Goal: Task Accomplishment & Management: Manage account settings

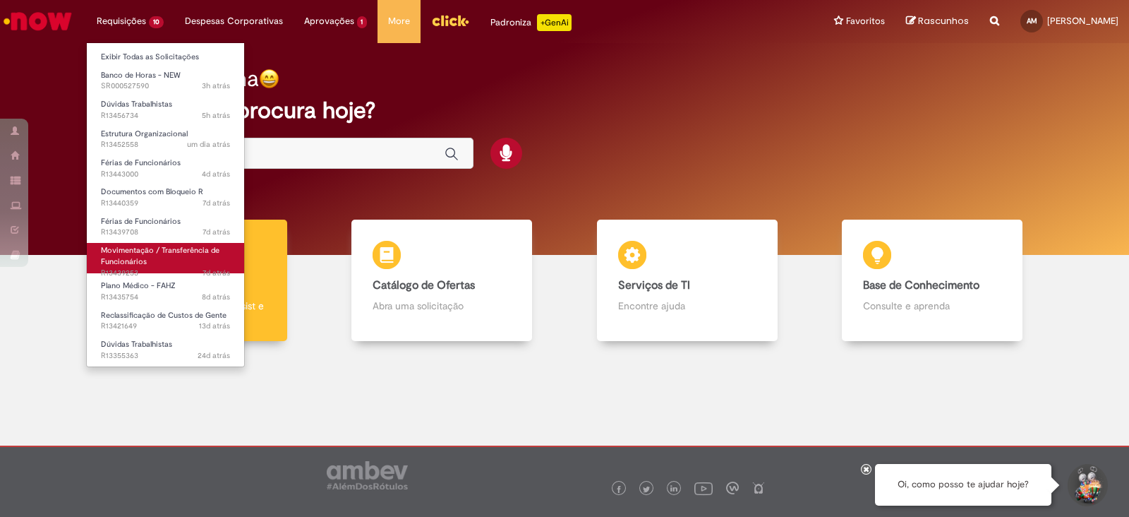
click at [181, 245] on span "Movimentação / Transferência de Funcionários" at bounding box center [160, 256] width 119 height 22
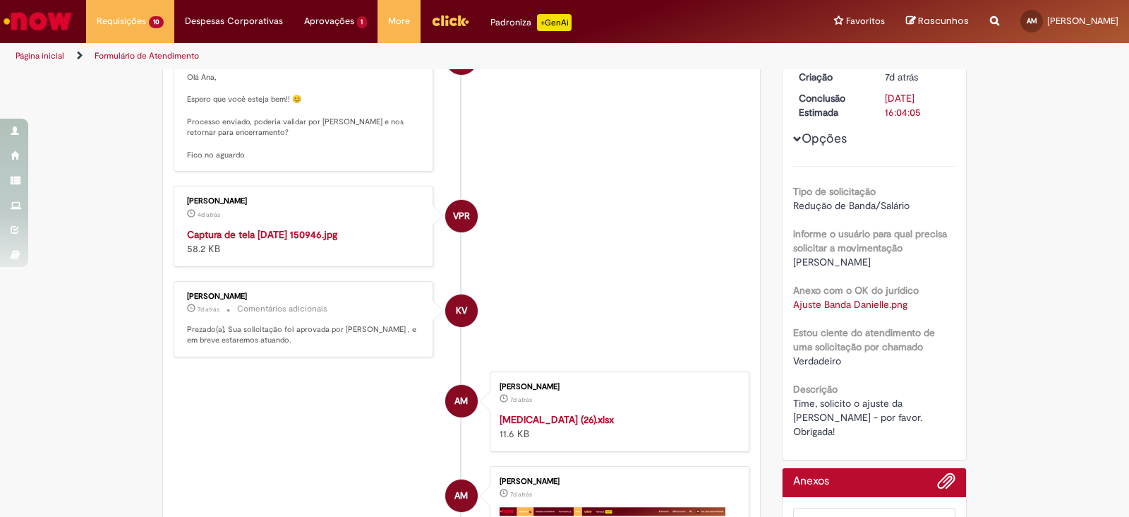
scroll to position [198, 0]
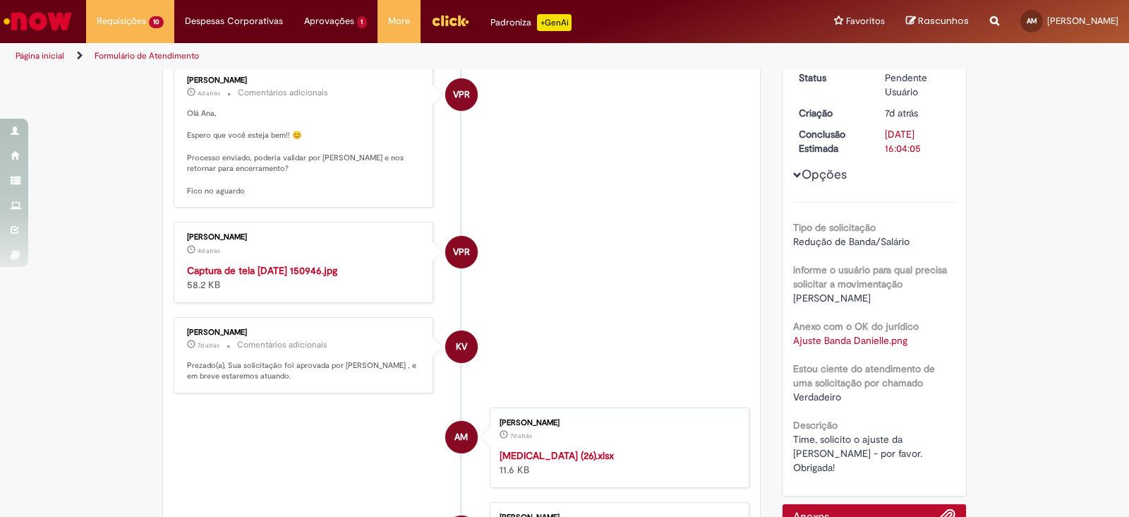
click at [322, 263] on img "Histórico de tíquete" at bounding box center [304, 263] width 235 height 0
click at [871, 294] on span "[PERSON_NAME]" at bounding box center [832, 298] width 78 height 13
copy div "[PERSON_NAME]"
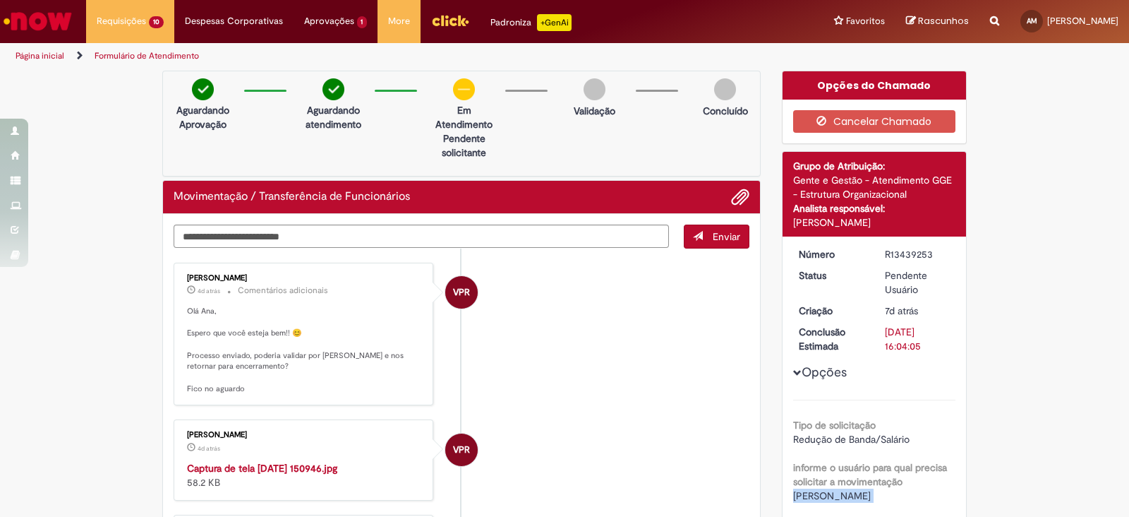
scroll to position [88, 0]
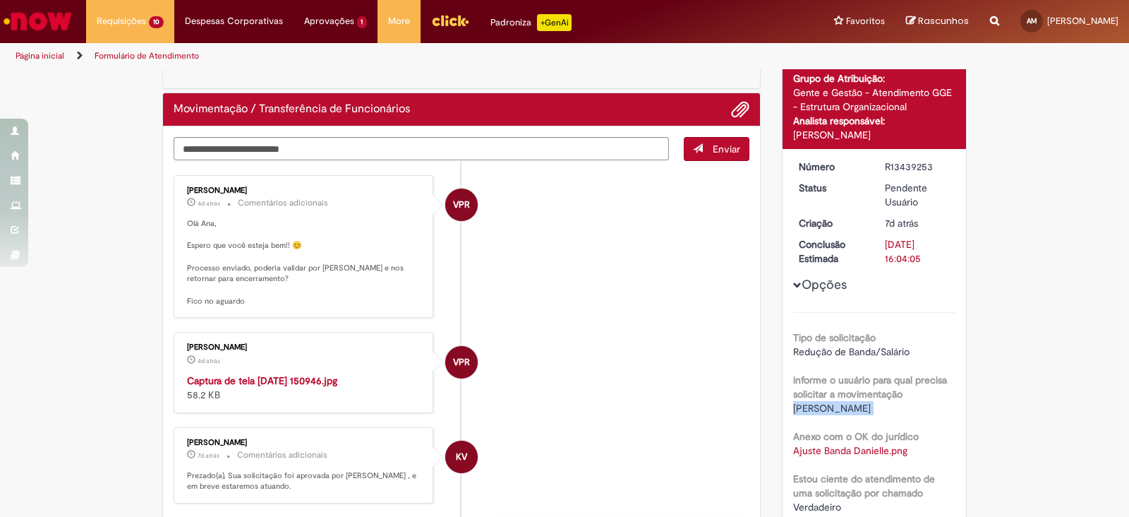
click at [227, 373] on img "Histórico de tíquete" at bounding box center [304, 373] width 235 height 0
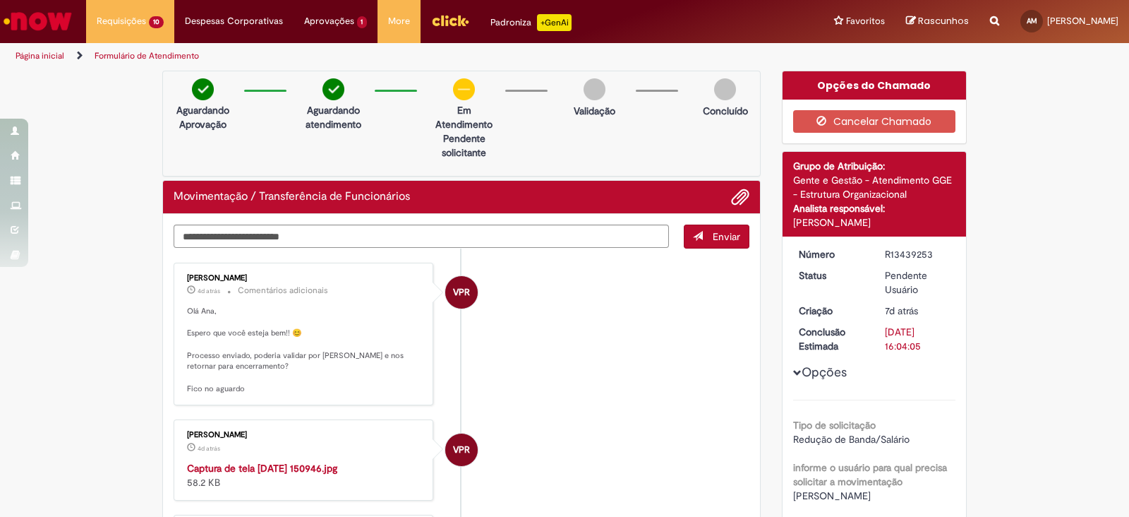
click at [403, 234] on textarea "Digite sua mensagem aqui..." at bounding box center [422, 236] width 496 height 24
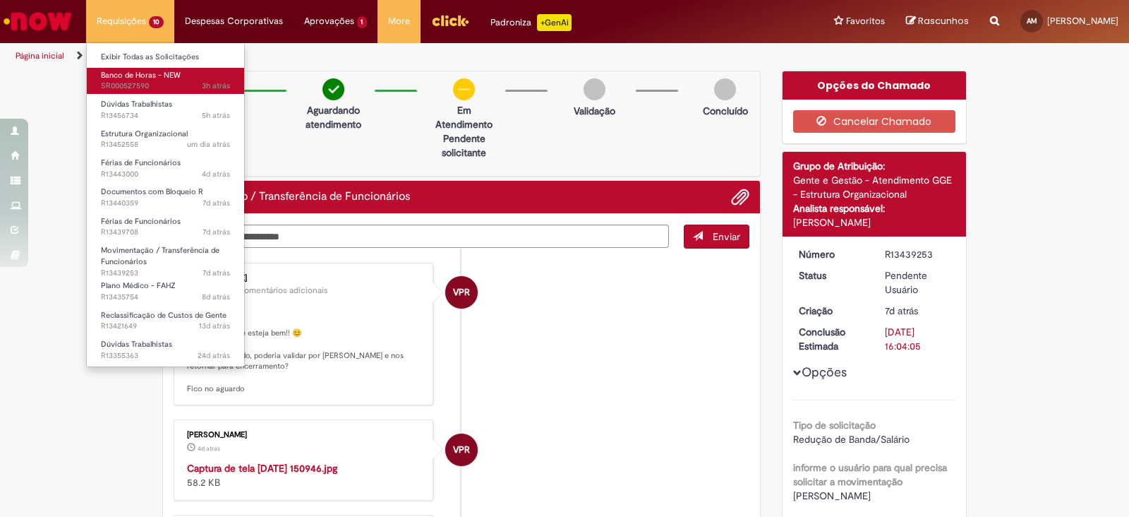
click at [178, 82] on span "3h atrás 3 horas atrás SR000527590" at bounding box center [165, 85] width 129 height 11
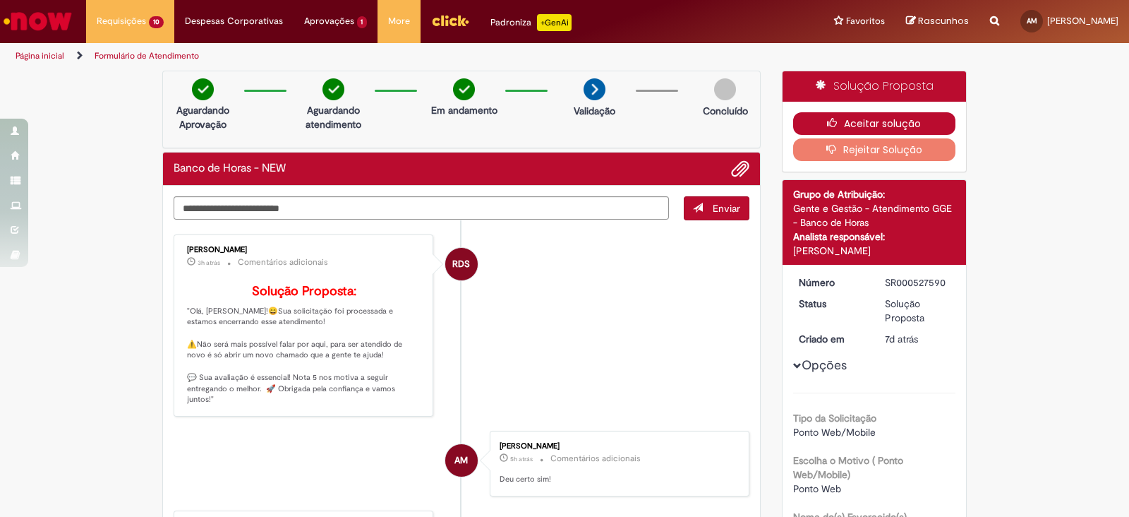
click at [850, 124] on button "Aceitar solução" at bounding box center [874, 123] width 163 height 23
